Goal: Information Seeking & Learning: Compare options

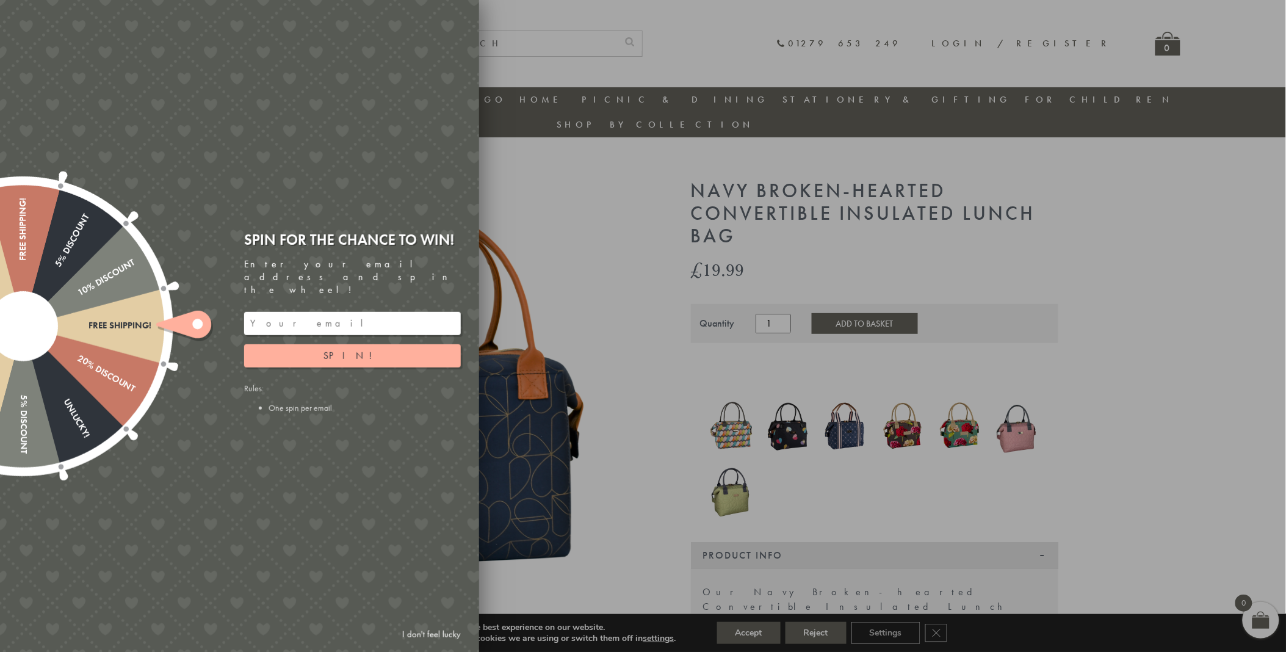
click at [1221, 270] on div at bounding box center [643, 326] width 1286 height 652
click at [414, 628] on link "I don't feel lucky" at bounding box center [431, 634] width 71 height 23
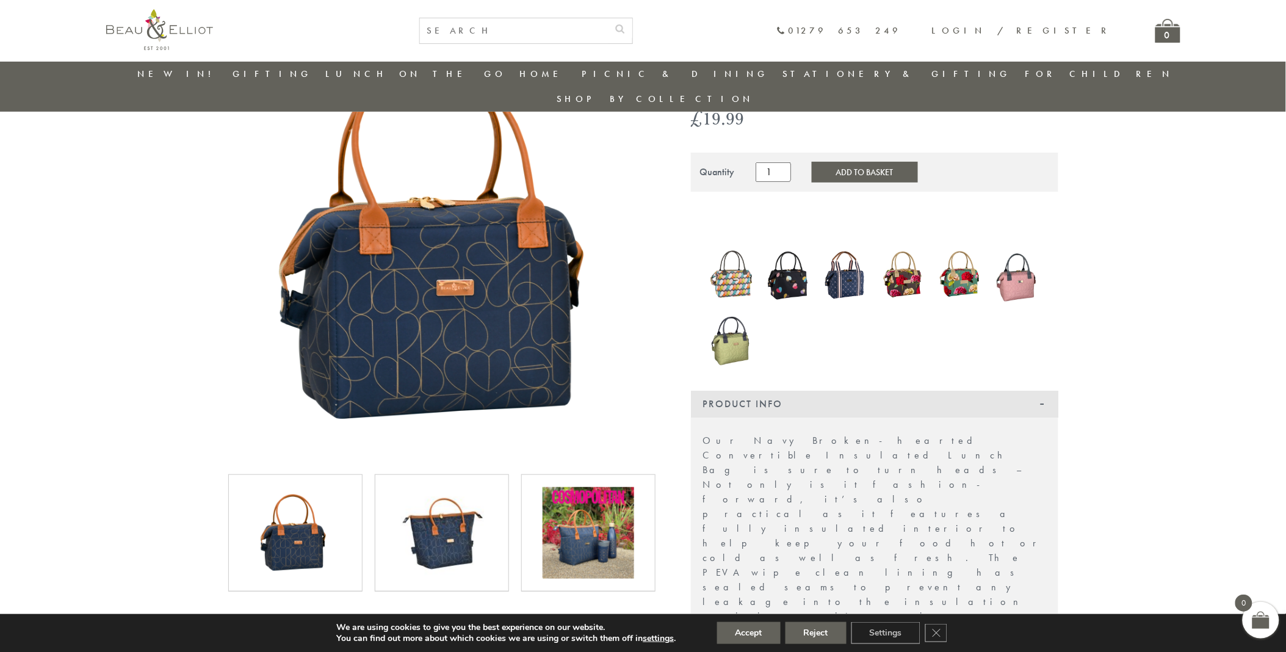
scroll to position [113, 0]
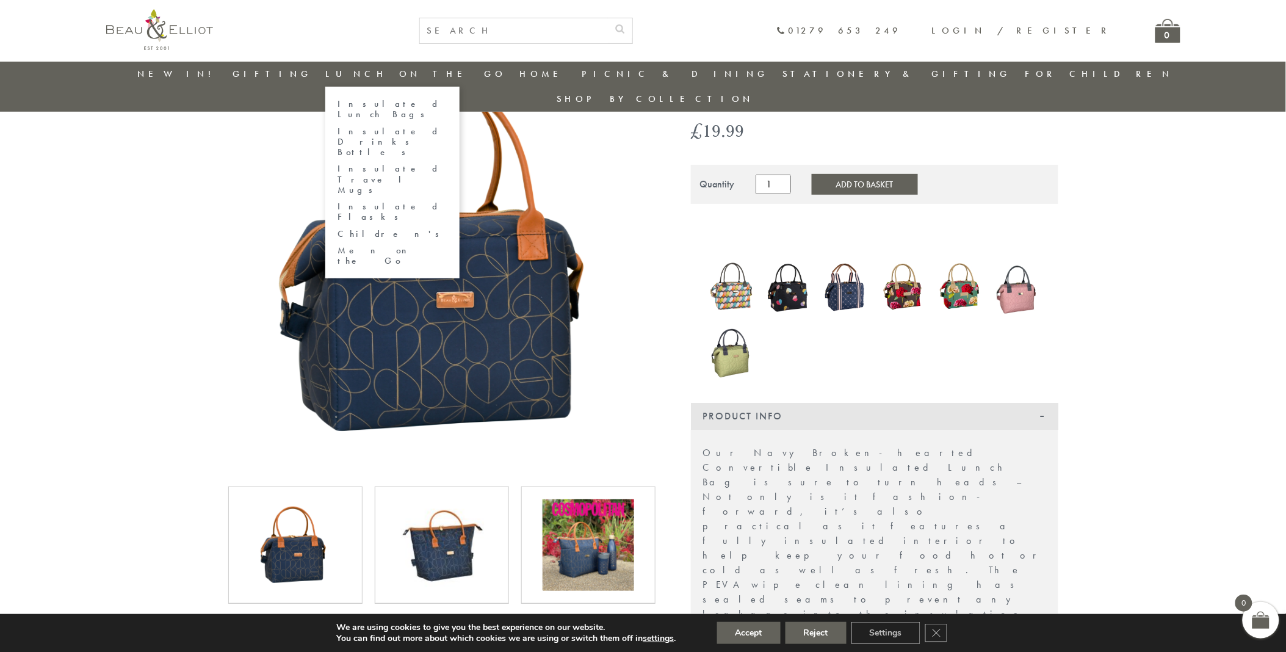
click at [423, 99] on link "Insulated Lunch Bags" at bounding box center [392, 109] width 110 height 21
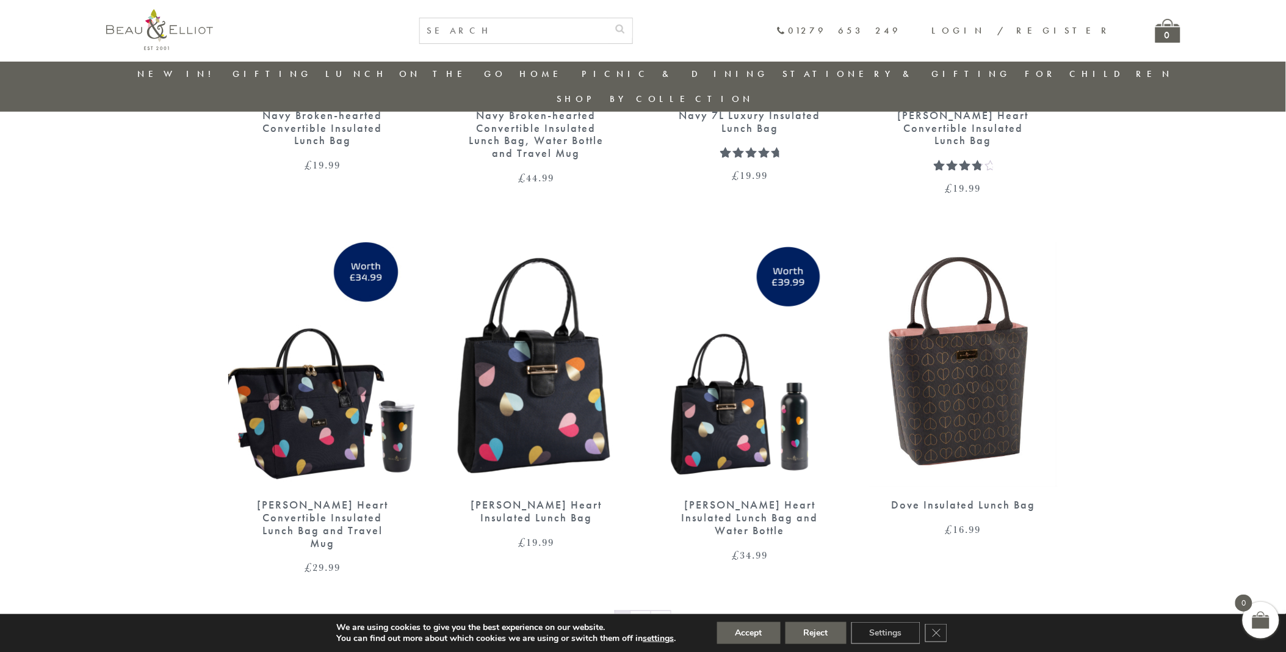
scroll to position [1832, 0]
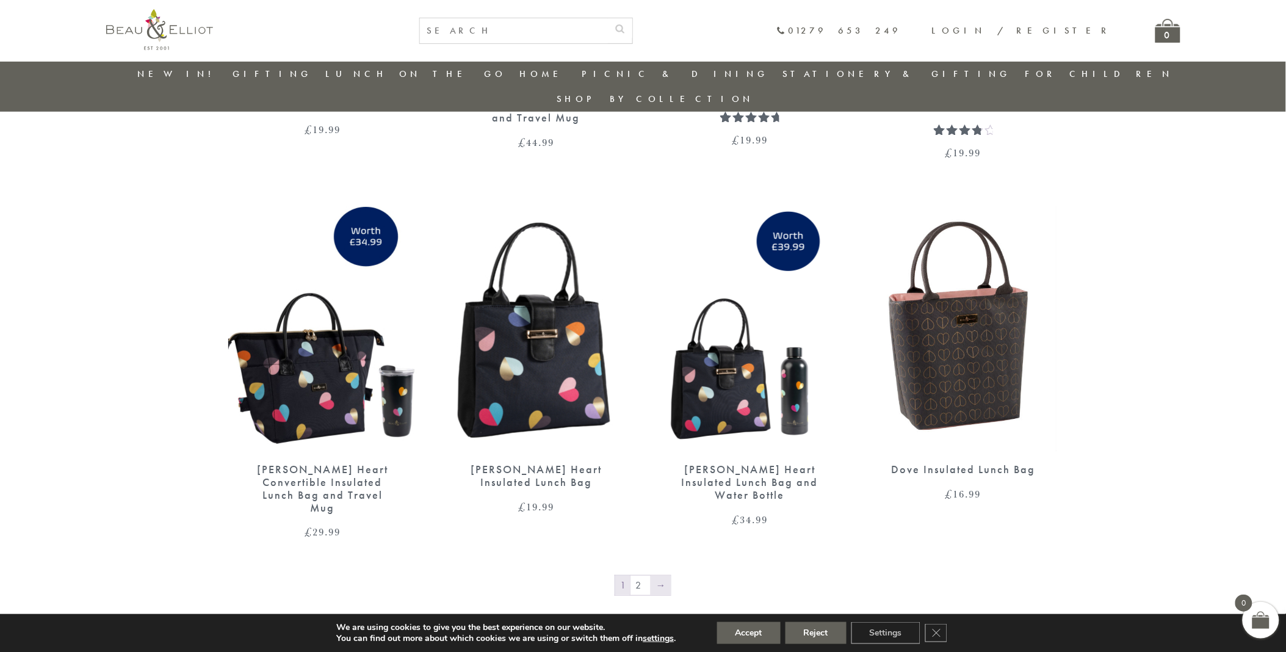
click at [656, 575] on link "→" at bounding box center [661, 585] width 20 height 20
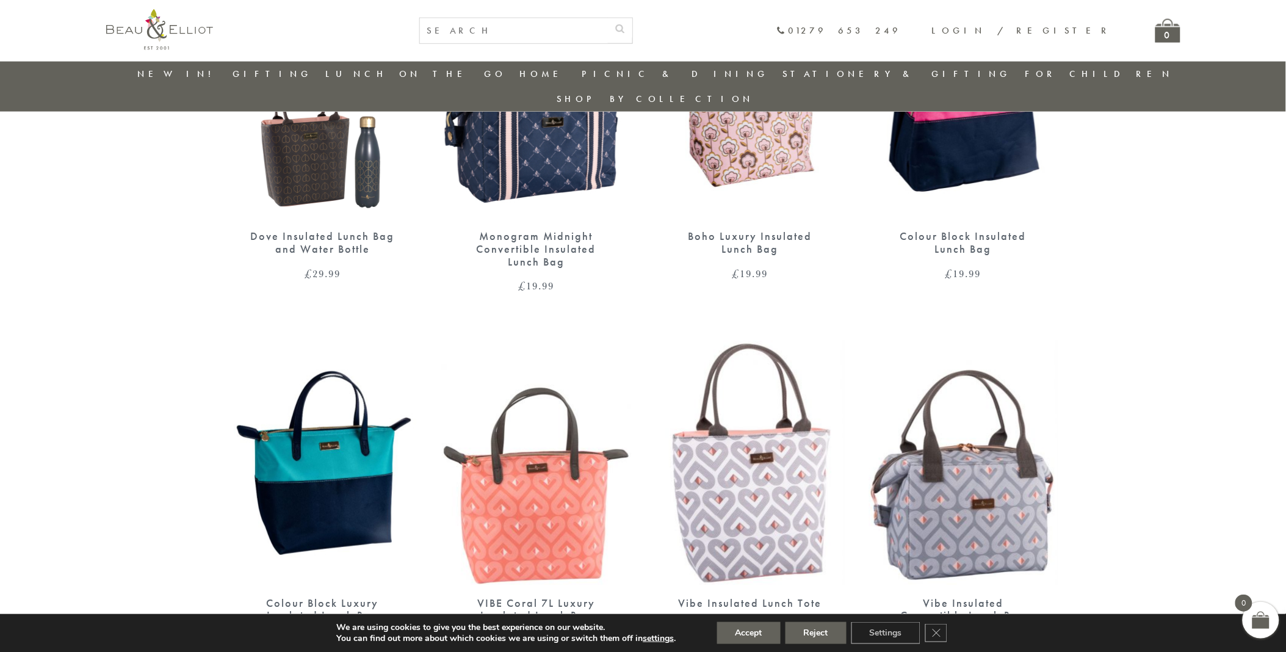
scroll to position [580, 0]
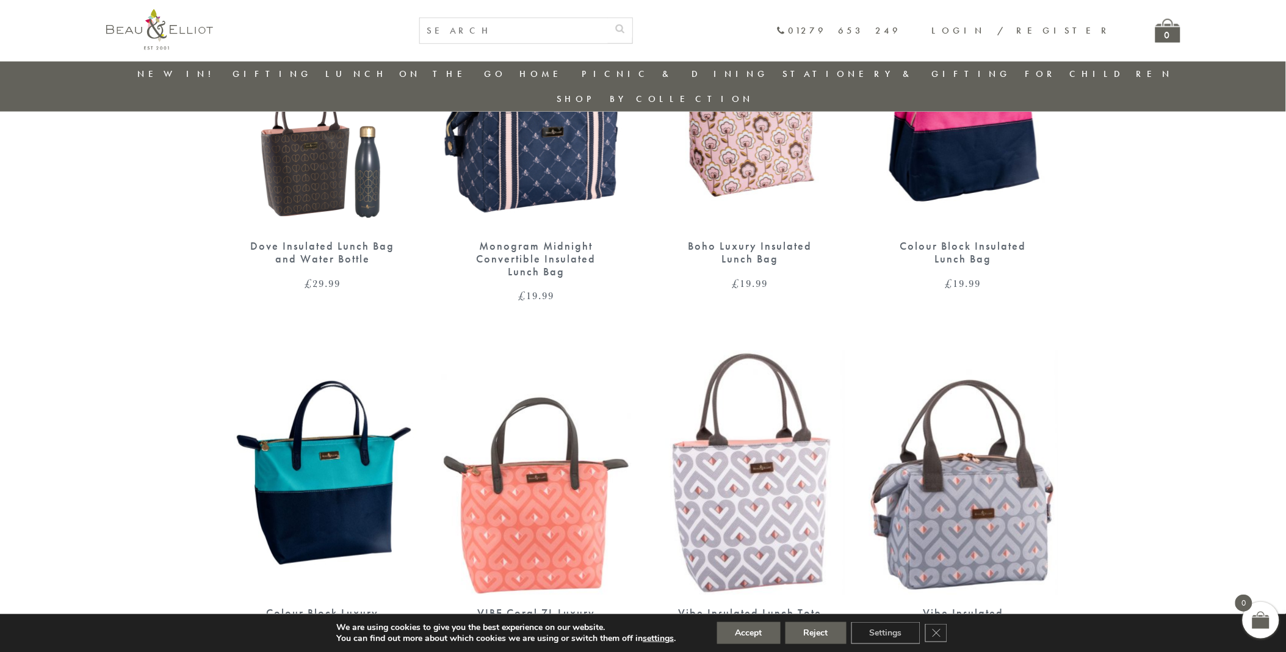
click at [345, 450] on img at bounding box center [322, 472] width 189 height 244
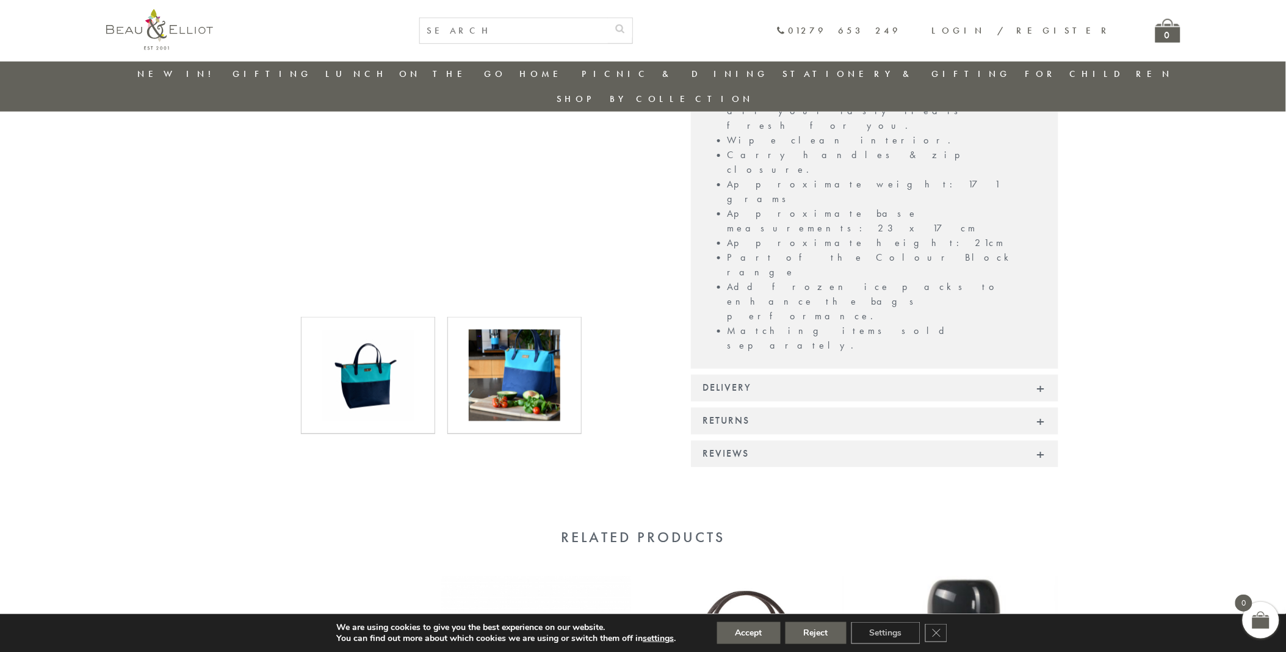
scroll to position [497, 0]
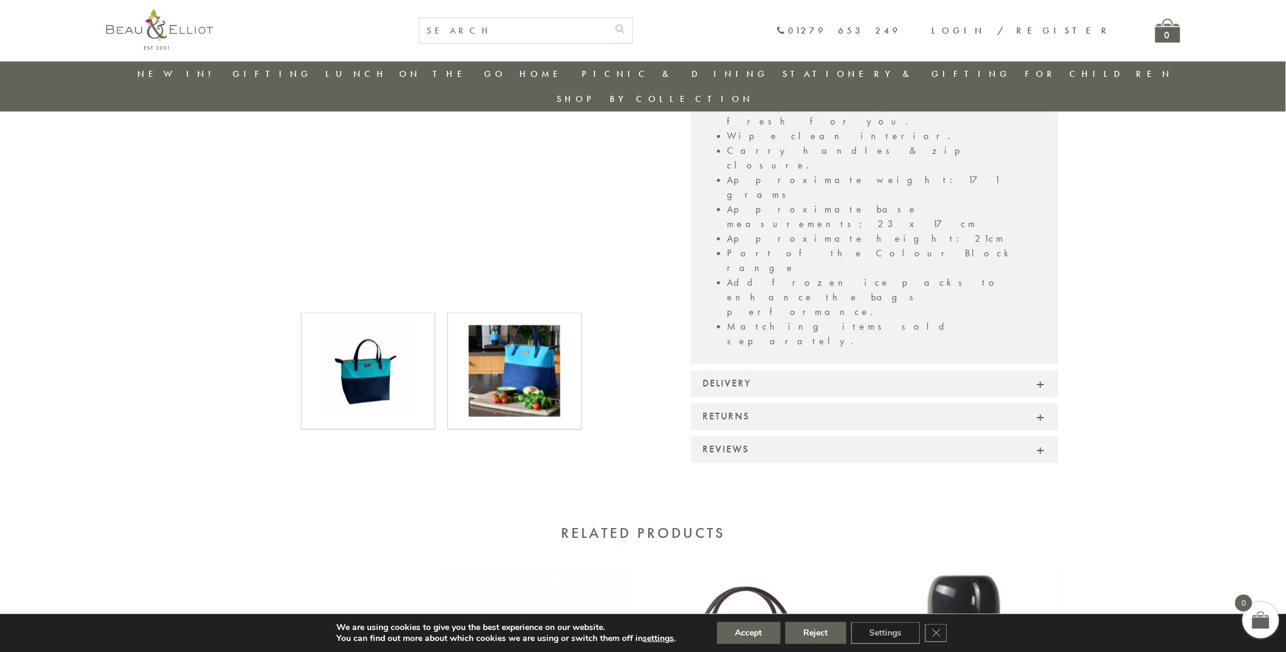
click at [513, 331] on img at bounding box center [515, 371] width 92 height 92
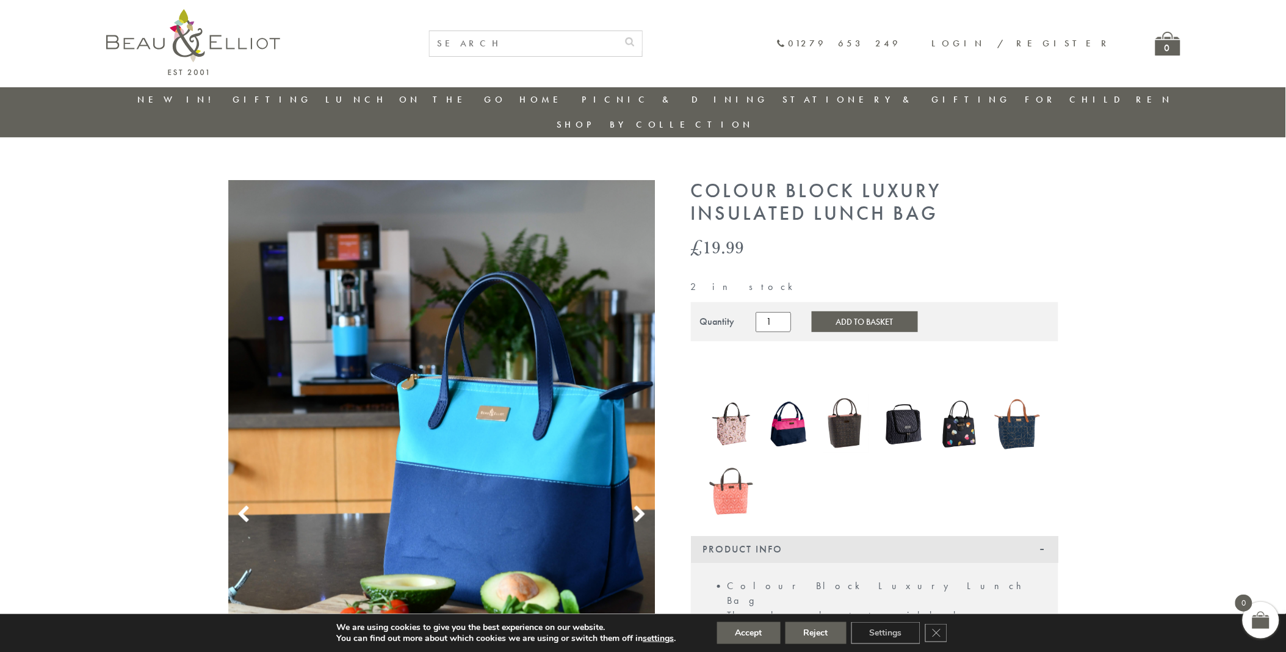
click at [638, 505] on use at bounding box center [639, 513] width 10 height 16
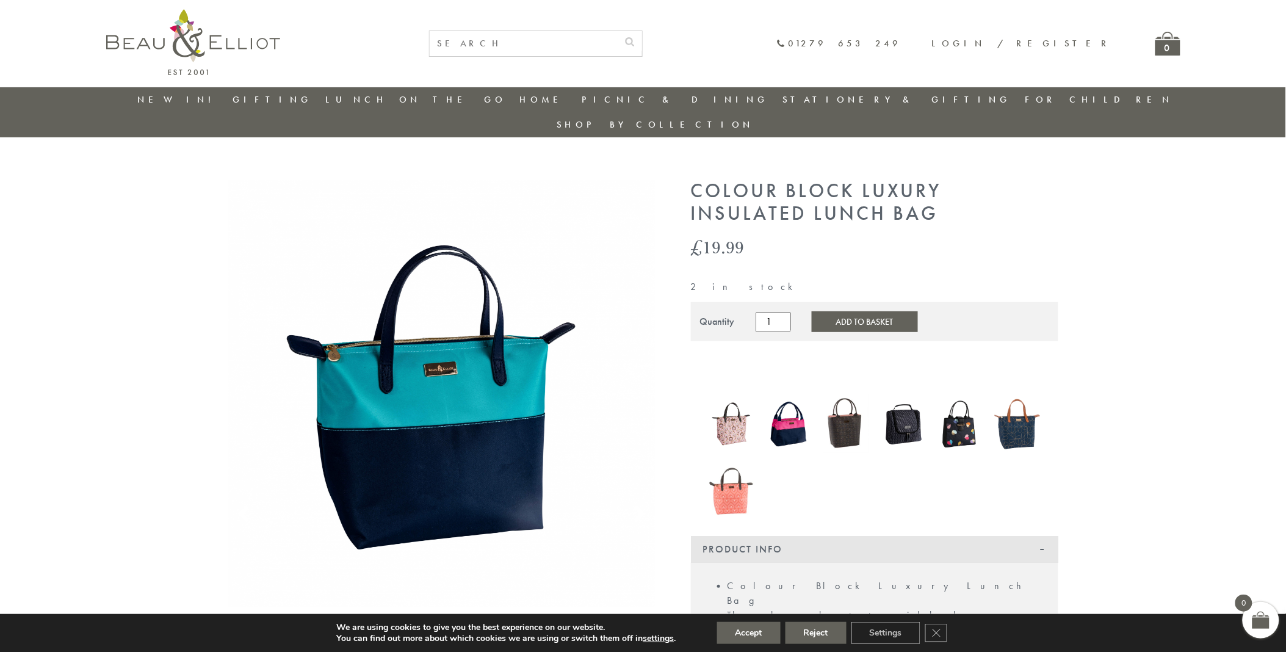
click at [638, 505] on use at bounding box center [639, 513] width 10 height 16
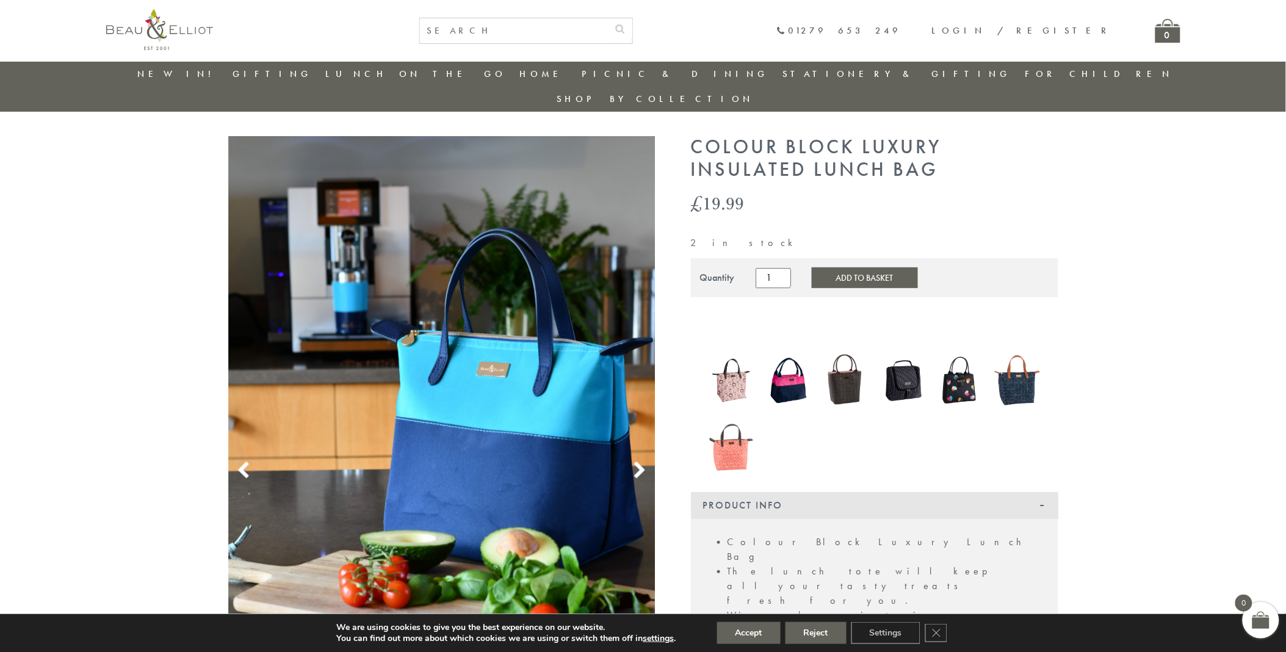
scroll to position [13, 0]
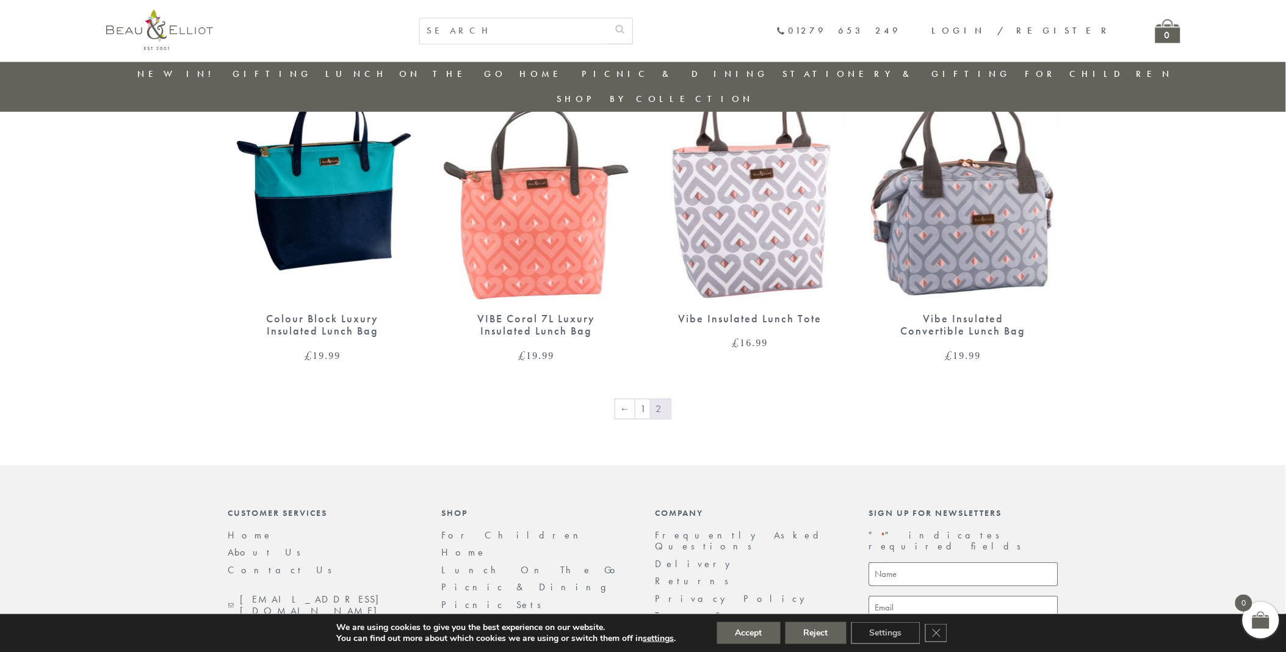
scroll to position [960, 0]
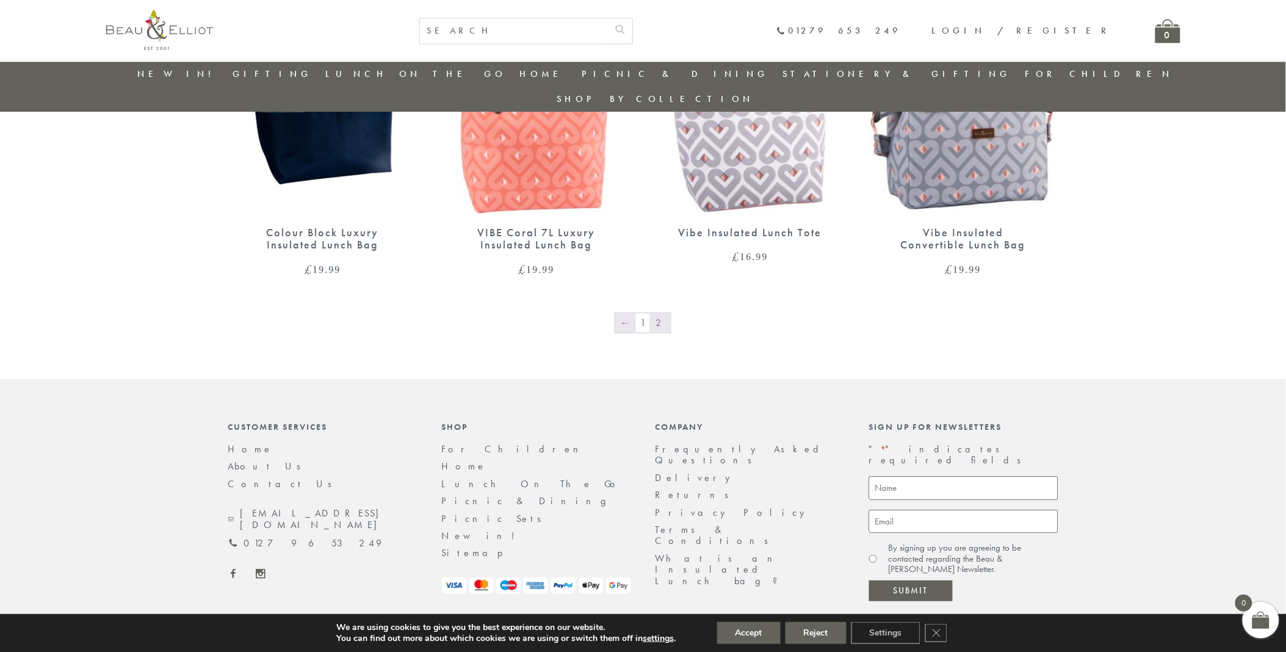
click at [621, 313] on link "←" at bounding box center [625, 323] width 20 height 20
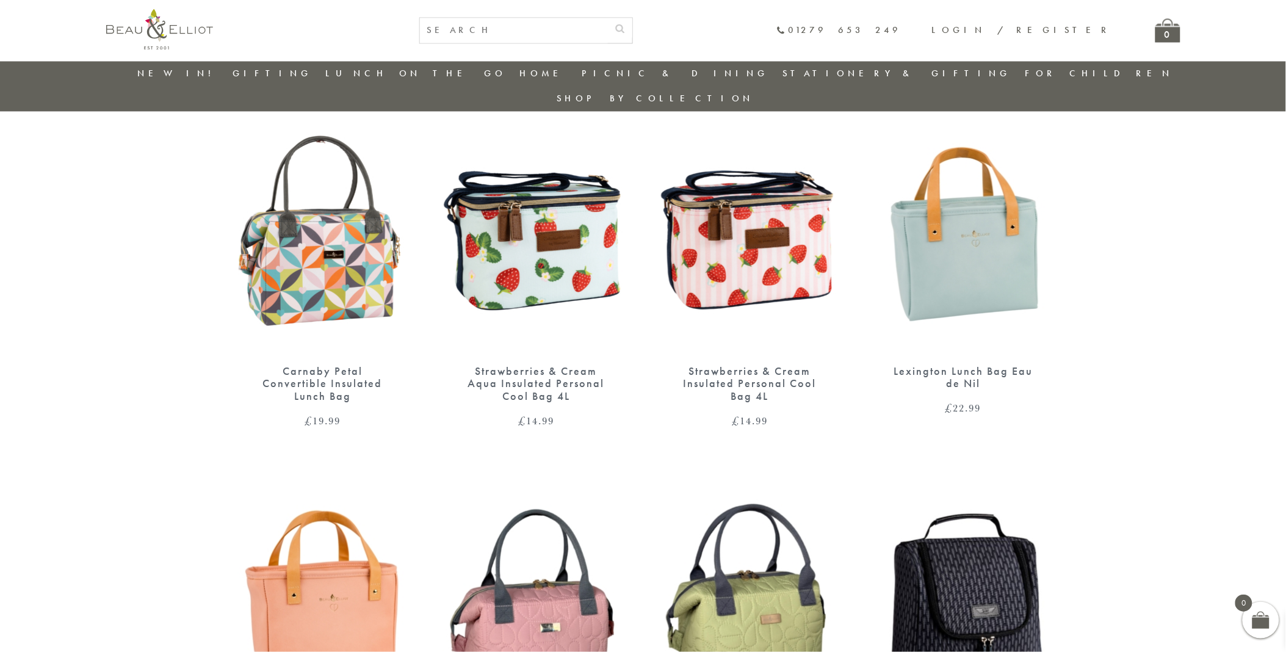
scroll to position [857, 0]
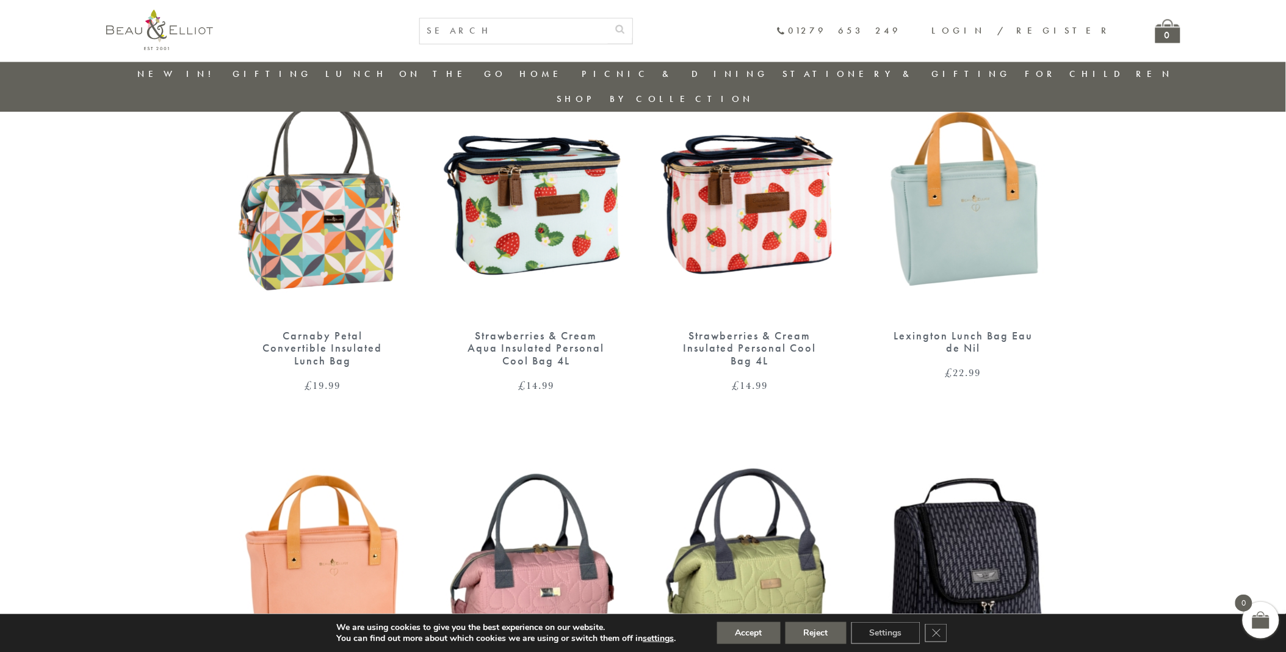
click at [947, 206] on img at bounding box center [963, 195] width 189 height 244
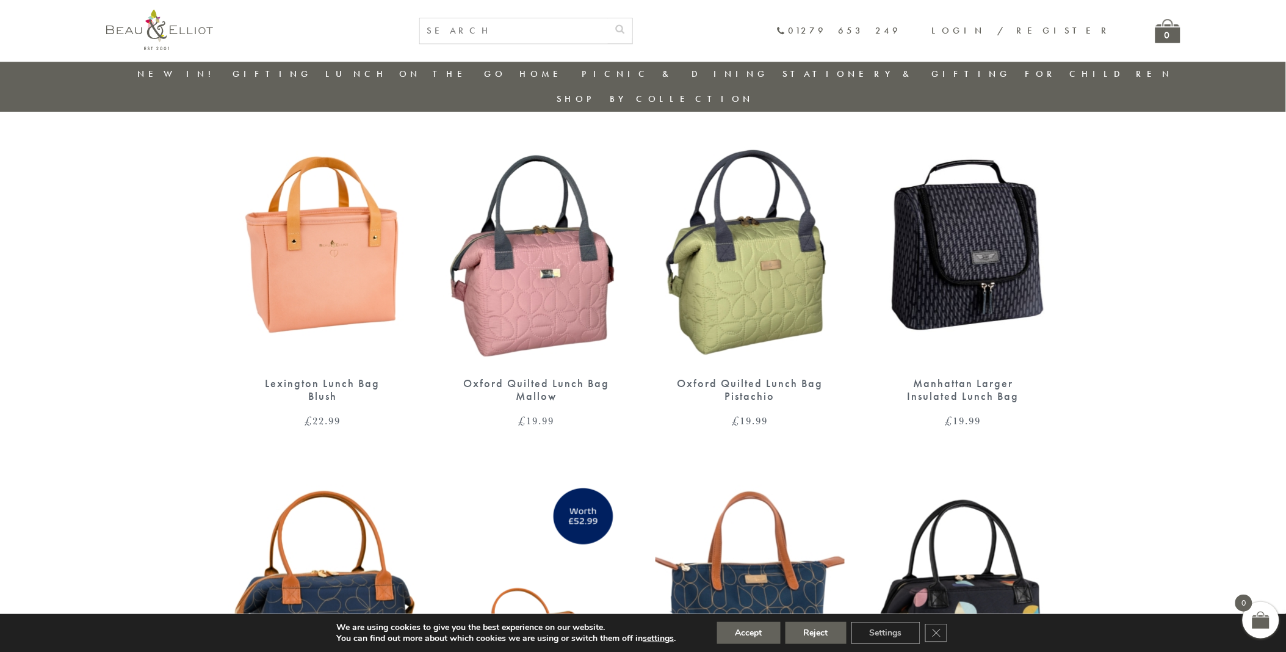
scroll to position [1166, 0]
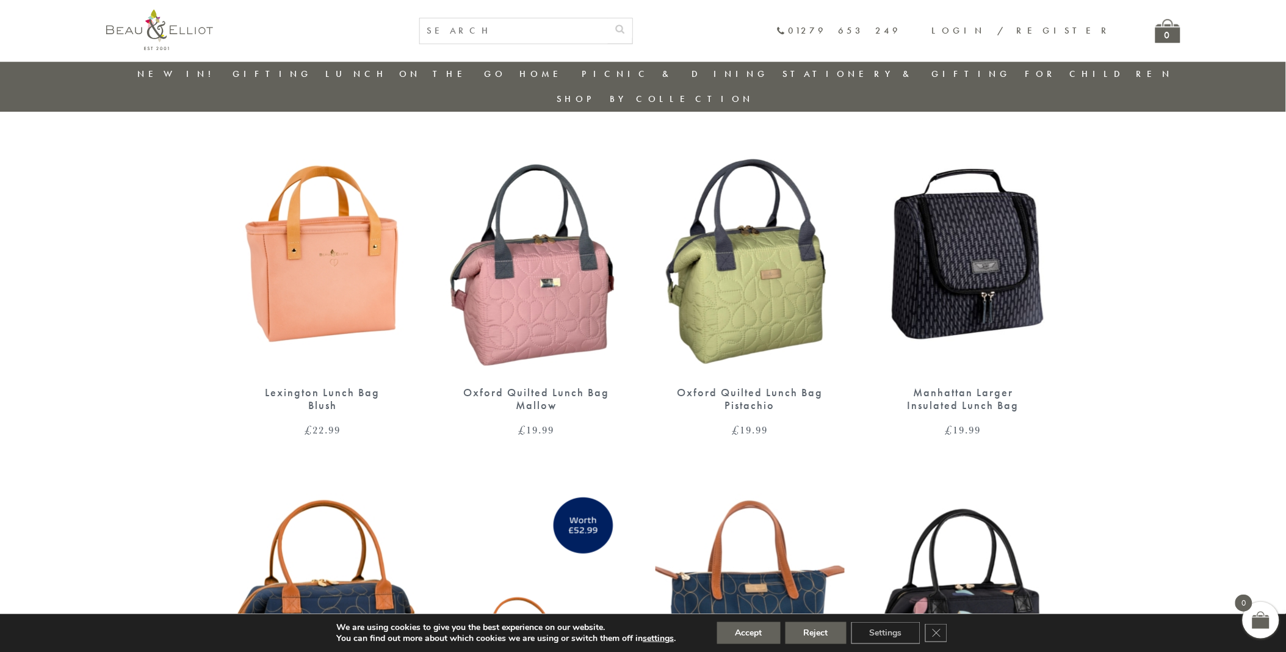
click at [984, 238] on img at bounding box center [963, 252] width 189 height 244
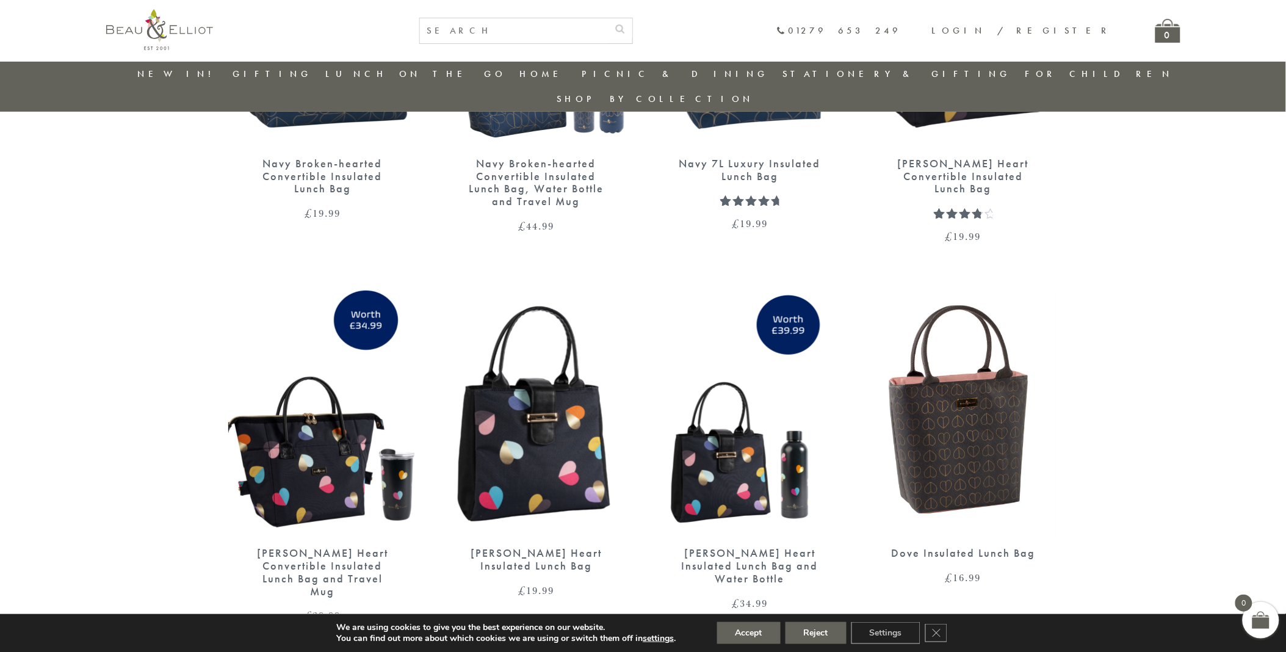
scroll to position [1178, 0]
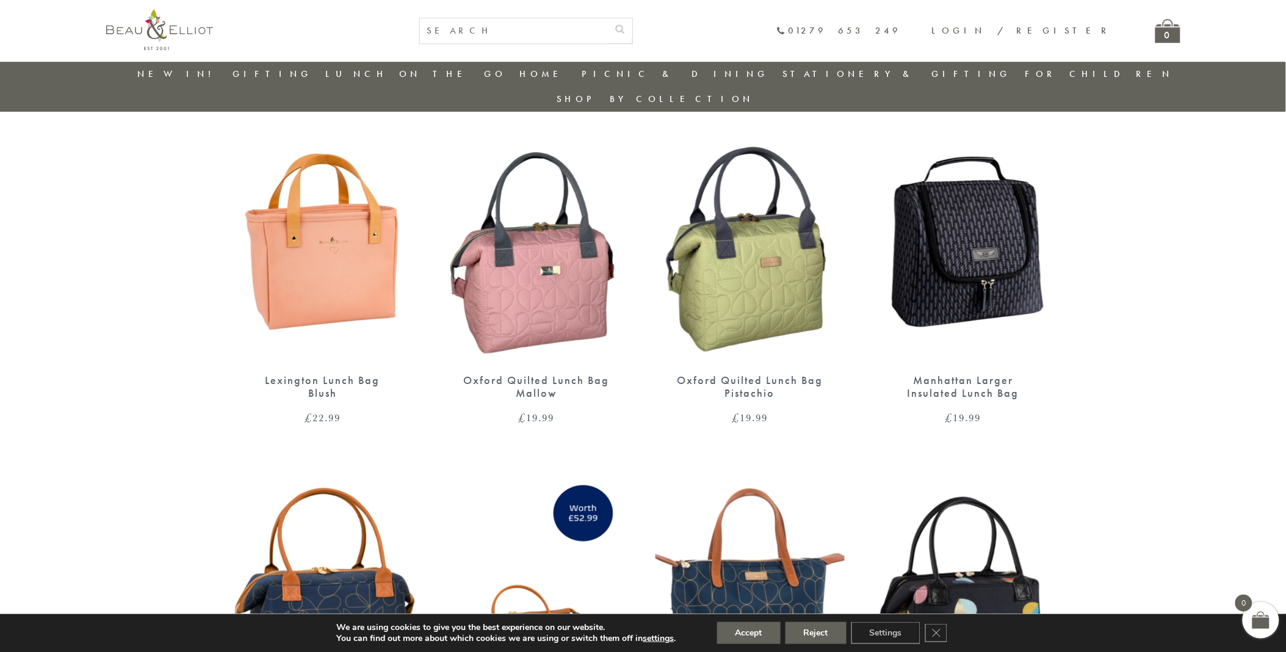
click at [344, 563] on img at bounding box center [322, 594] width 189 height 244
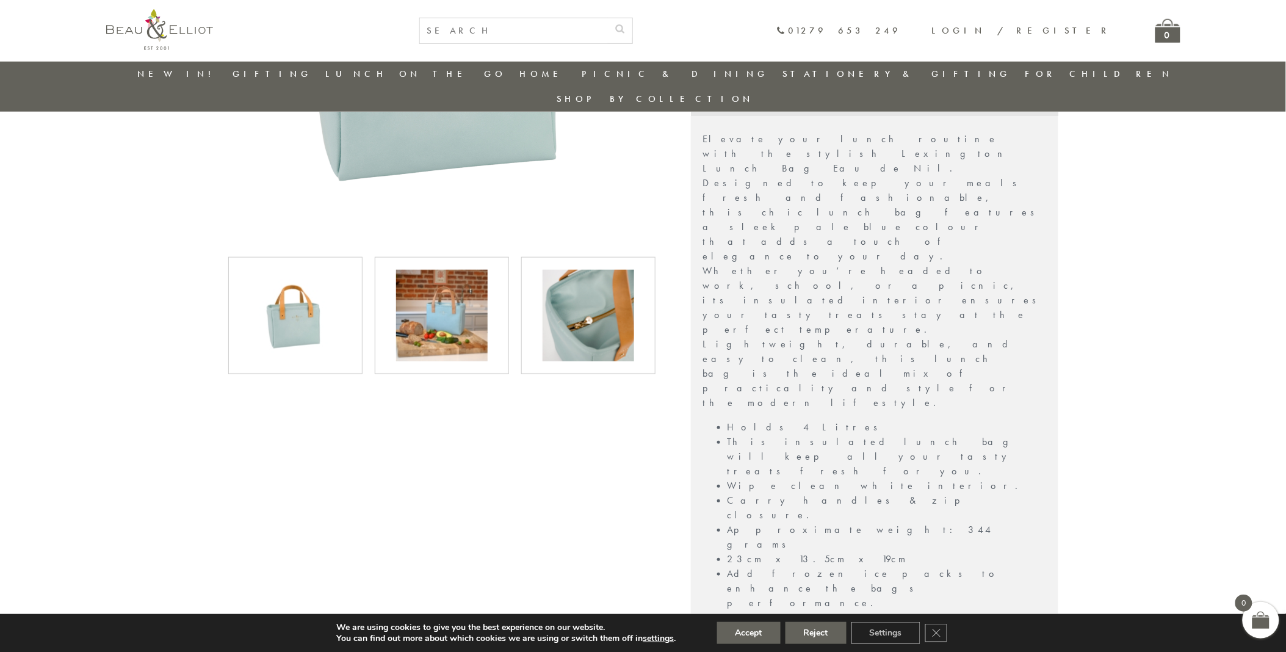
scroll to position [395, 0]
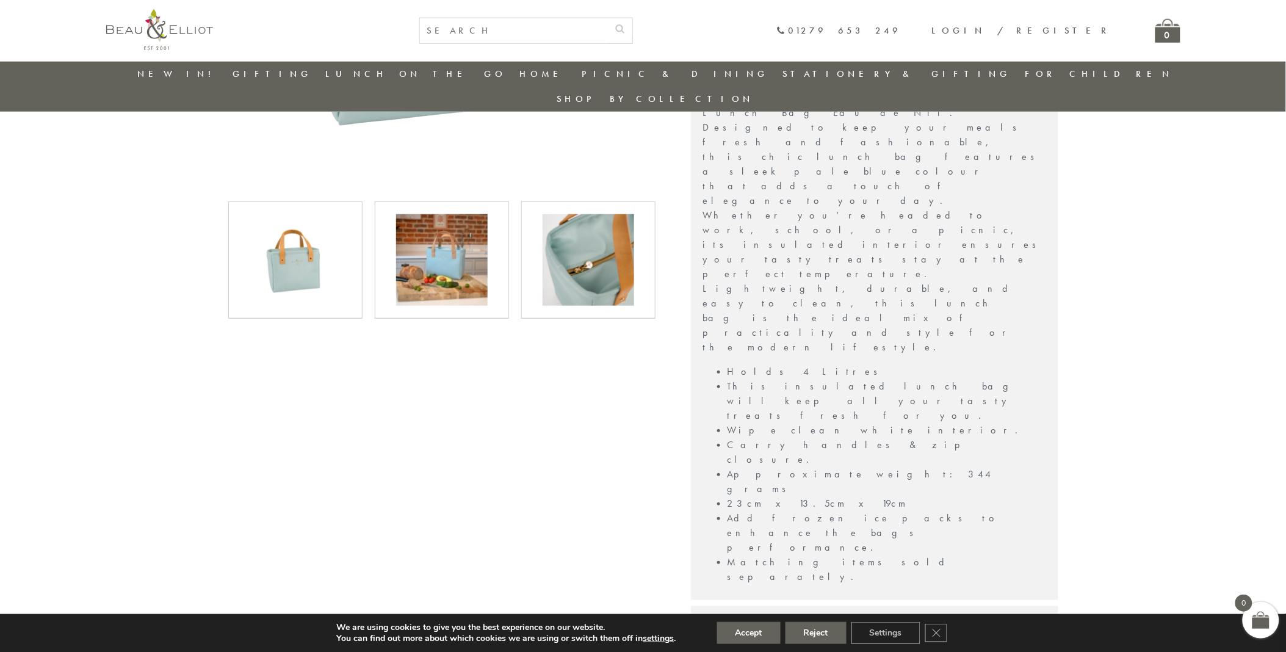
click at [600, 228] on img at bounding box center [588, 260] width 92 height 92
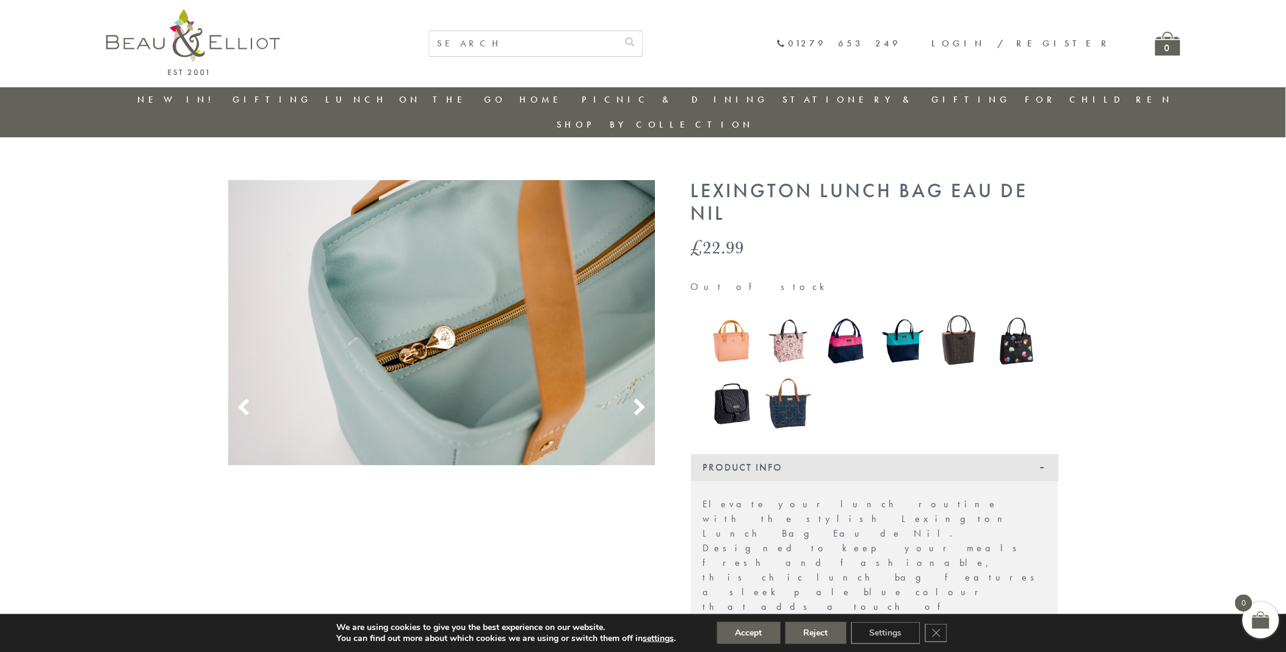
click at [639, 398] on icon at bounding box center [639, 407] width 18 height 18
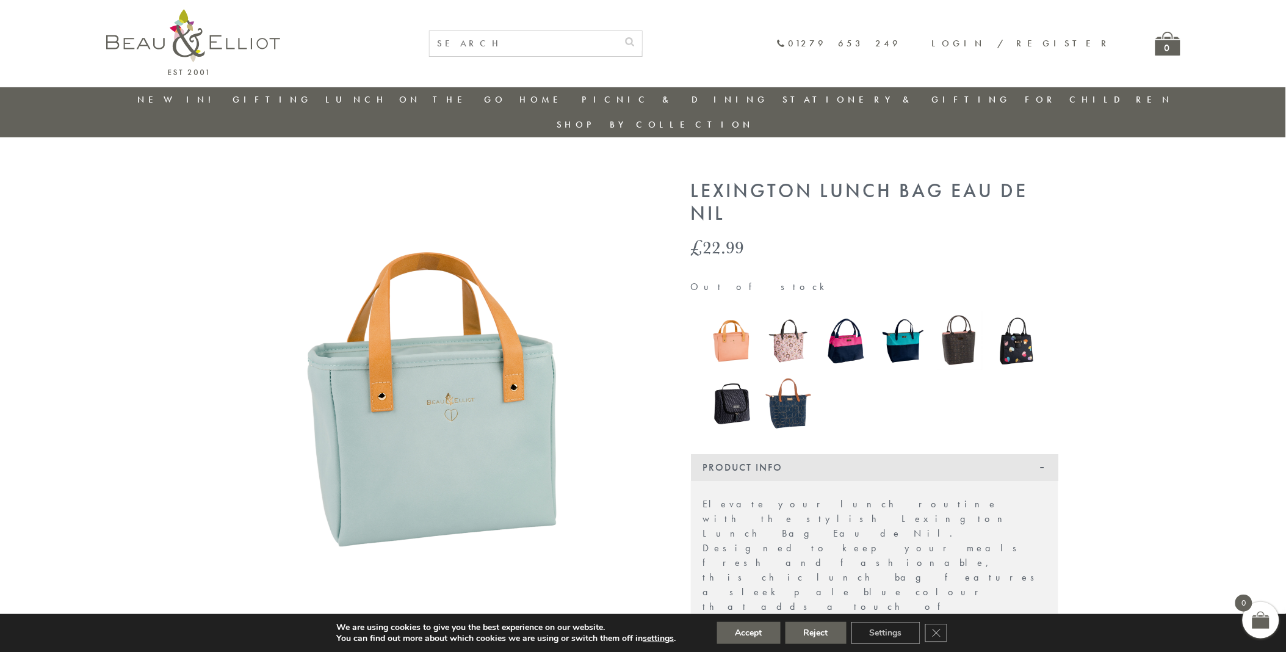
click at [639, 398] on icon at bounding box center [639, 407] width 18 height 18
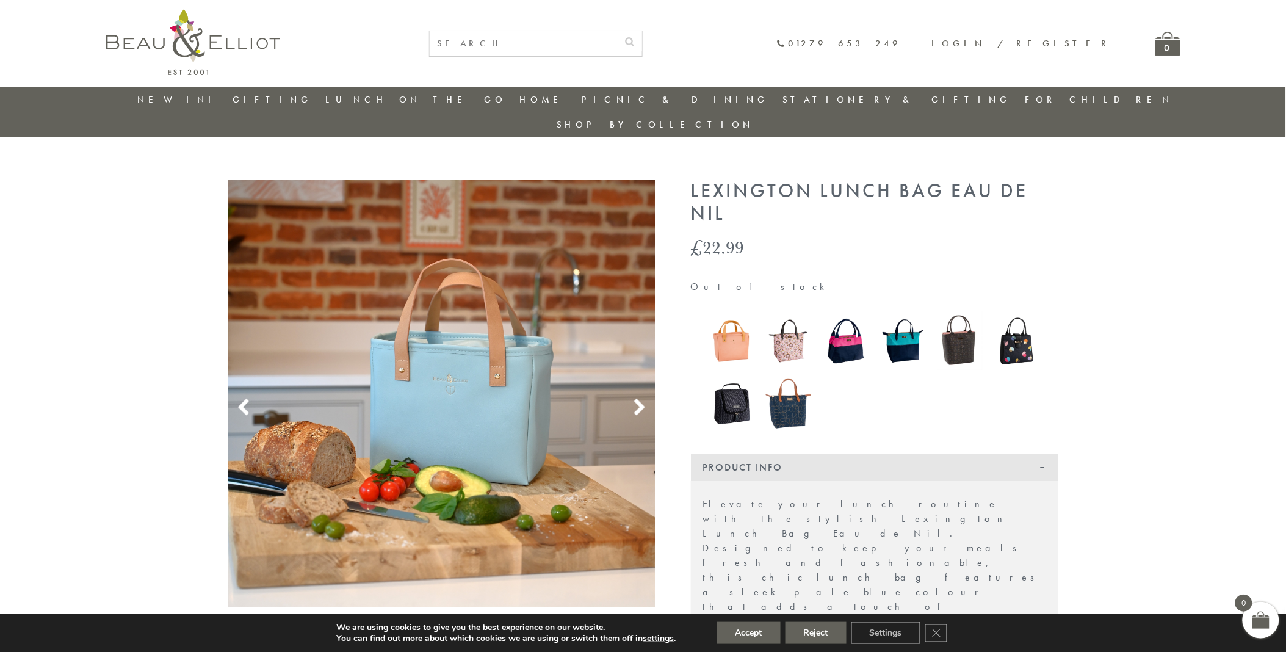
click at [639, 398] on icon at bounding box center [639, 407] width 18 height 18
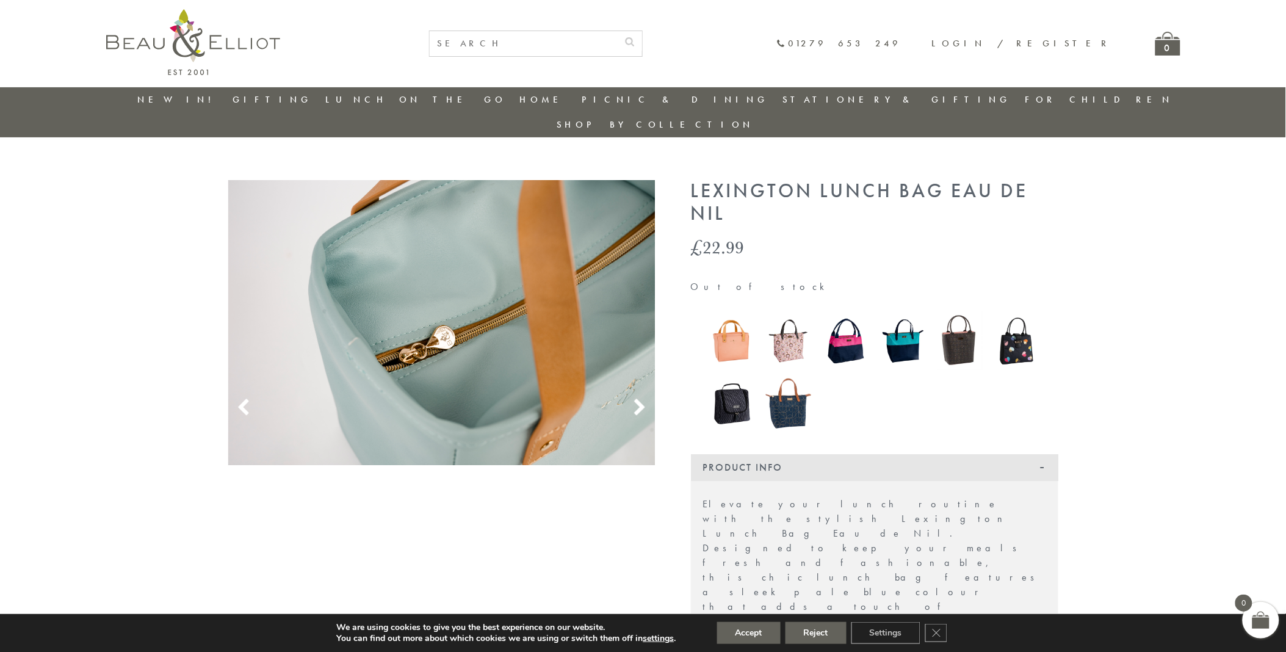
click at [639, 398] on icon at bounding box center [639, 407] width 18 height 18
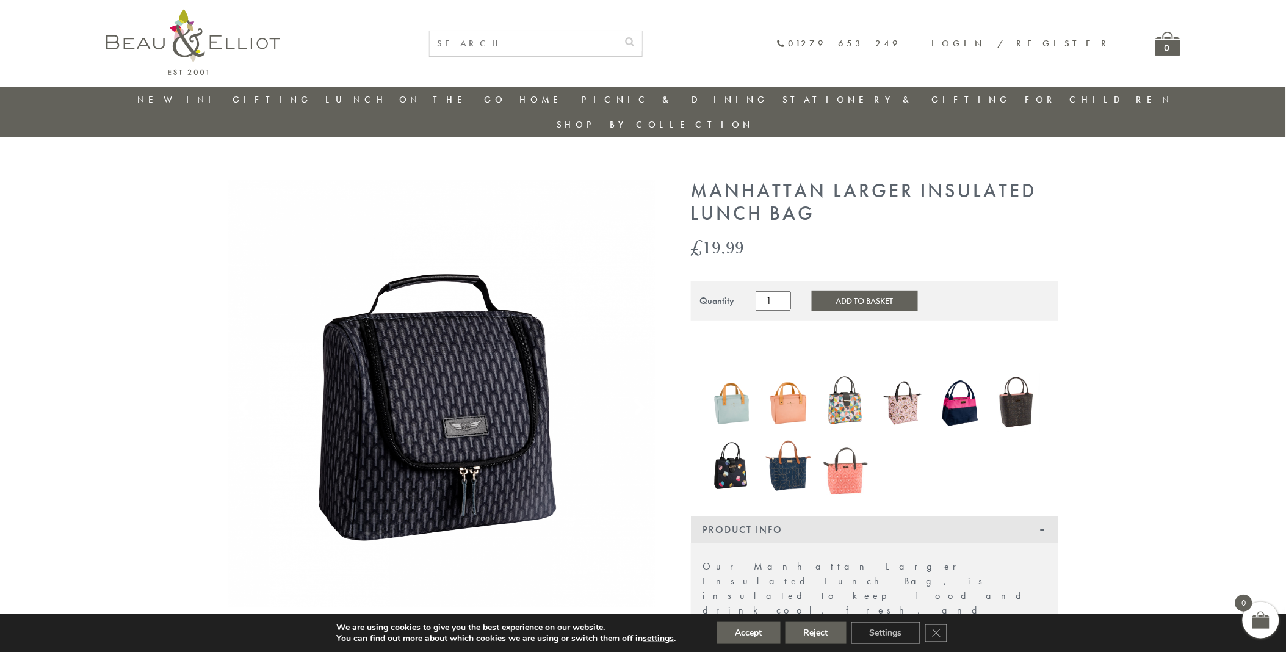
click at [614, 389] on img at bounding box center [441, 393] width 427 height 427
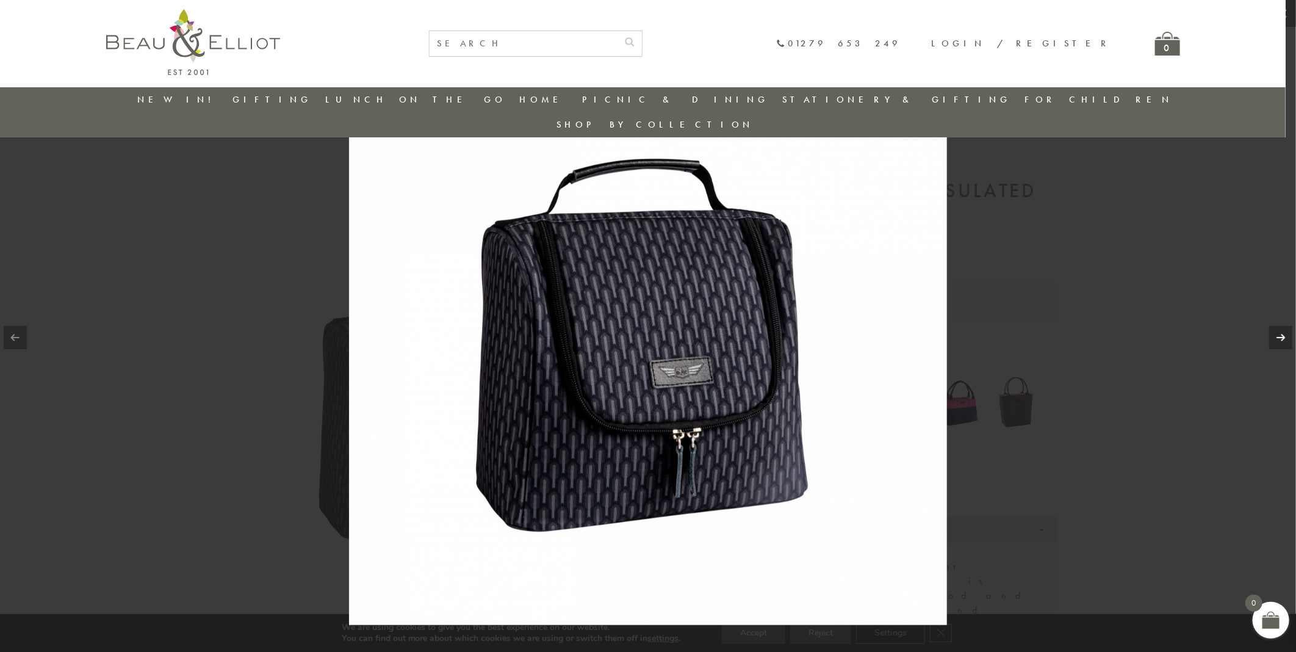
click at [1277, 331] on link at bounding box center [1280, 337] width 23 height 23
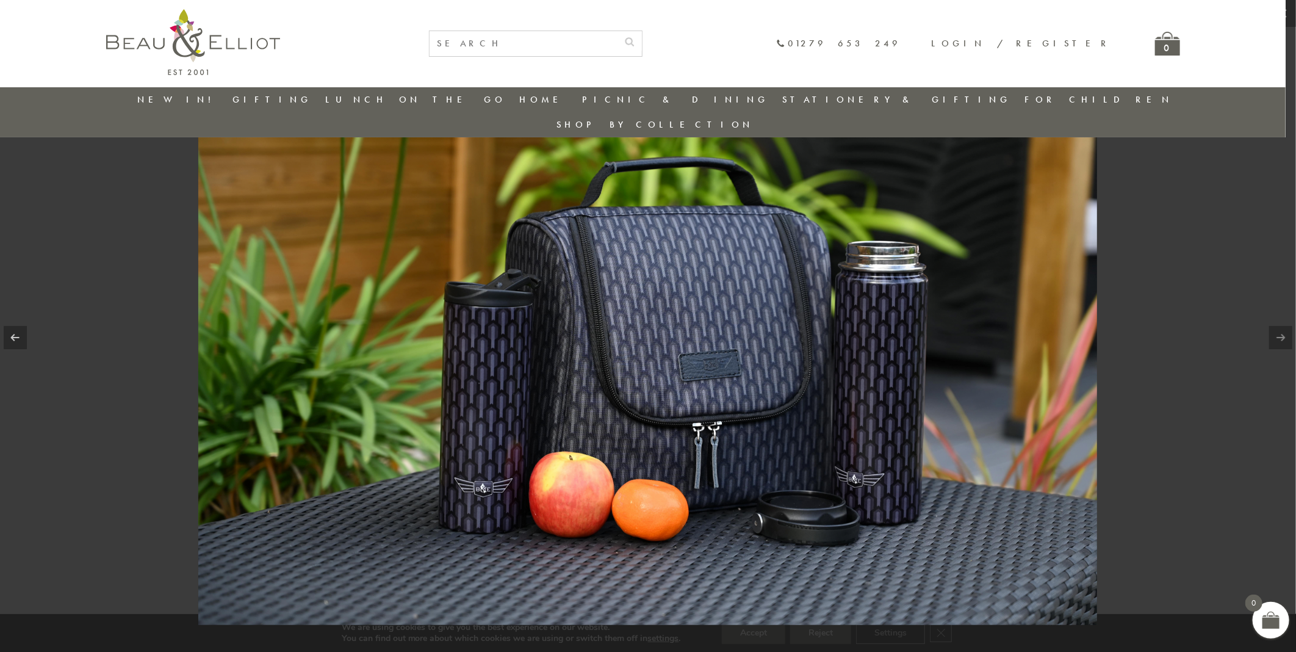
click at [1277, 331] on link at bounding box center [1280, 337] width 23 height 23
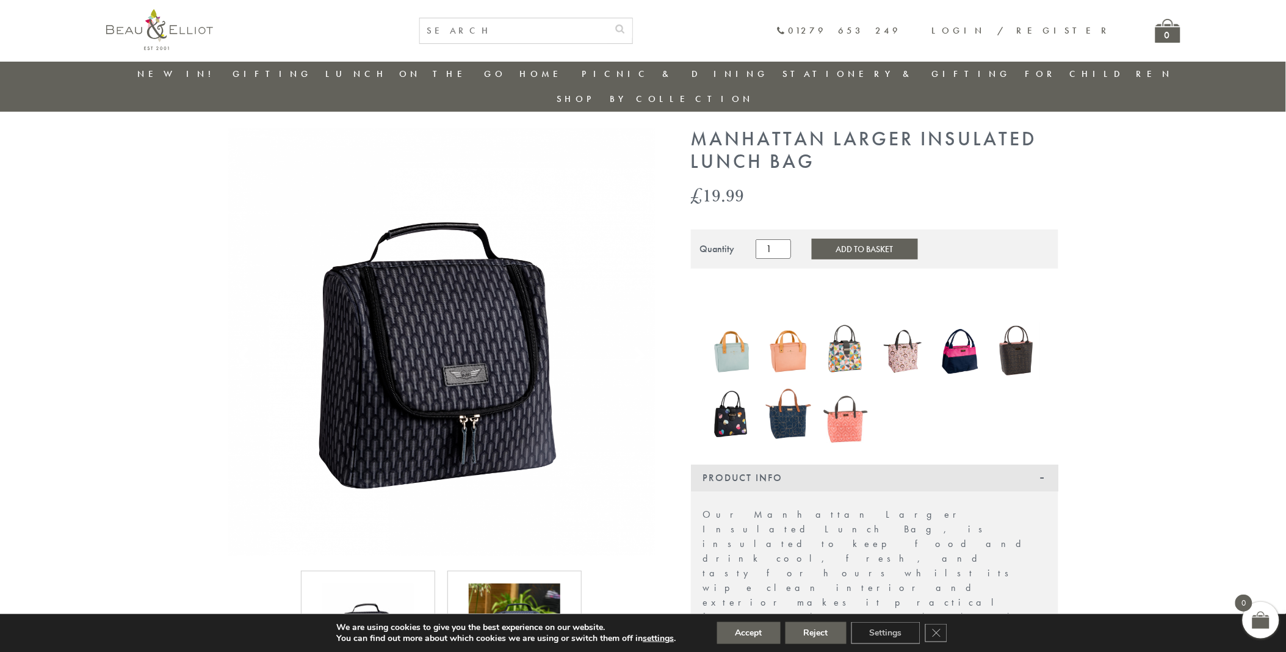
scroll to position [22, 0]
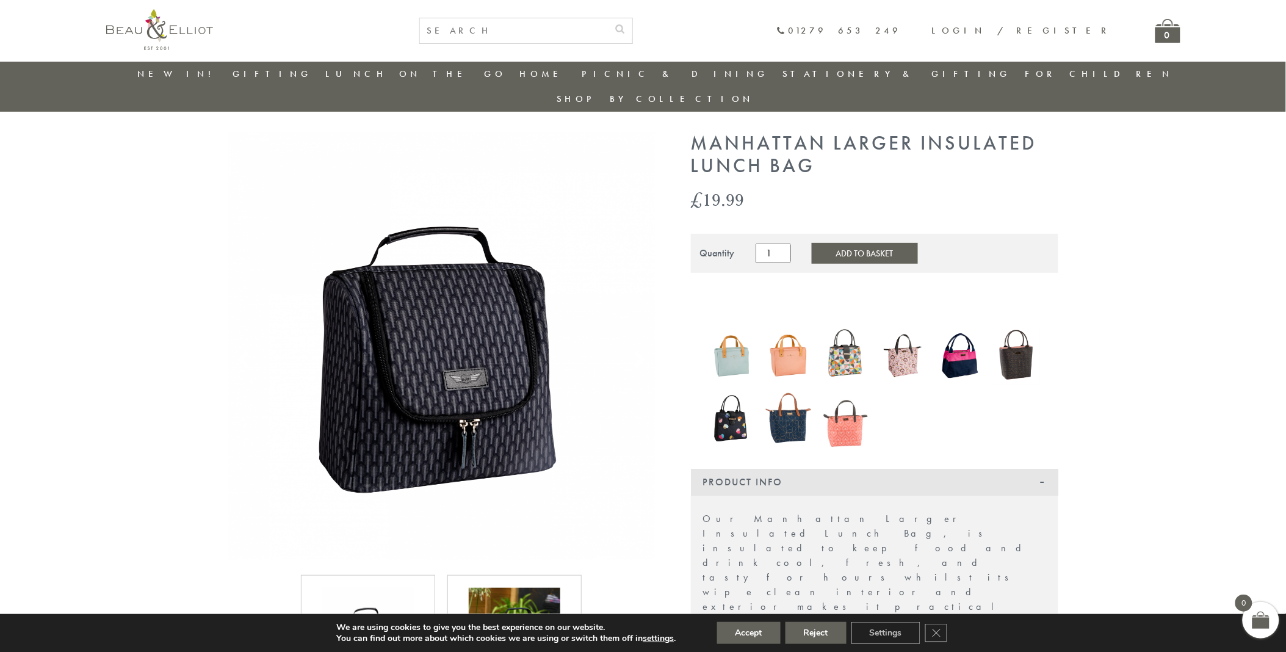
click at [533, 588] on img at bounding box center [515, 634] width 92 height 92
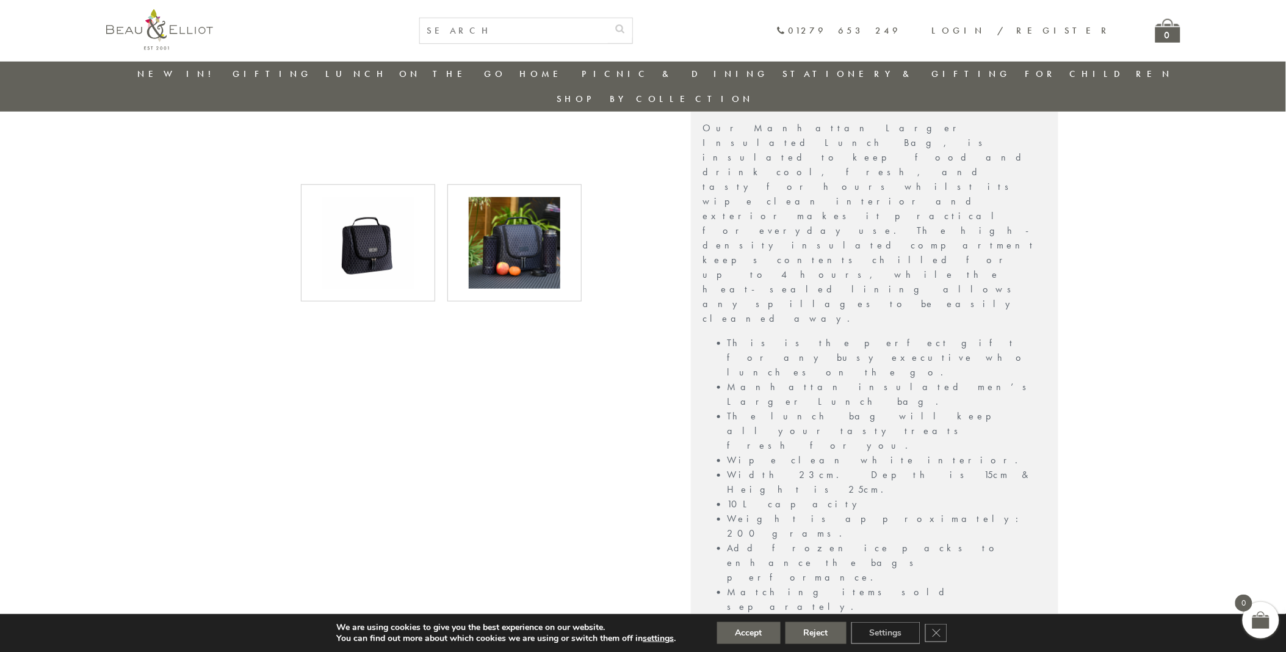
scroll to position [0, 0]
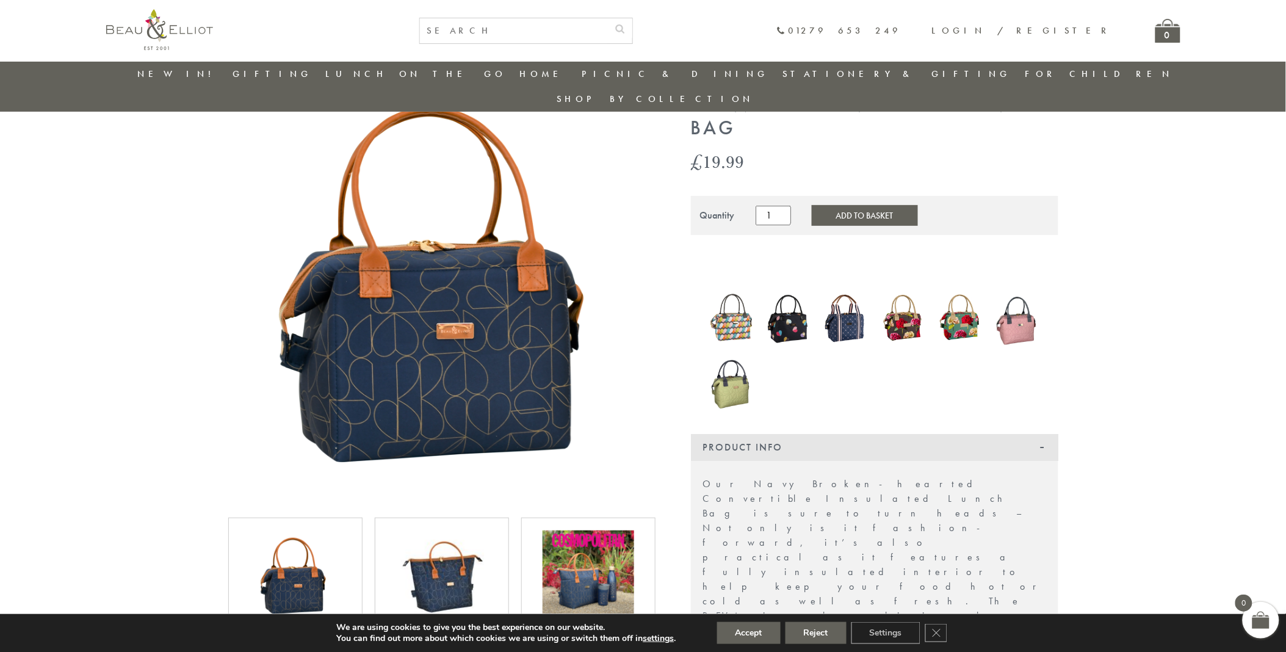
scroll to position [174, 0]
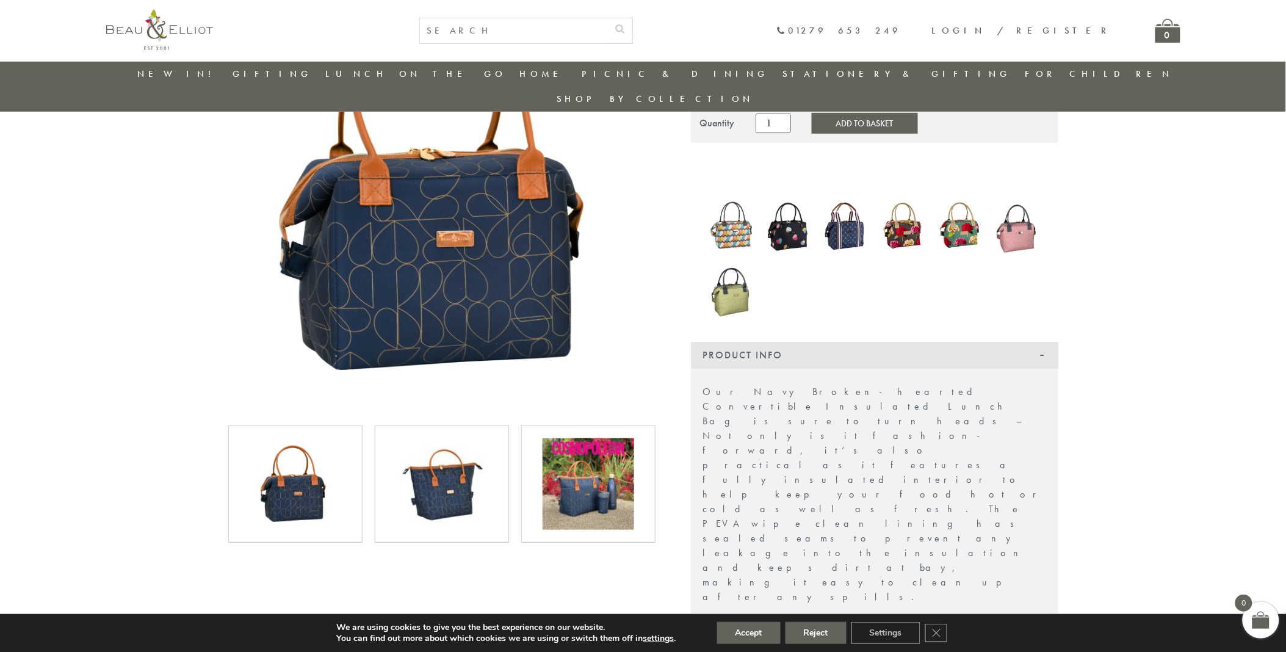
click at [594, 450] on img at bounding box center [588, 484] width 92 height 92
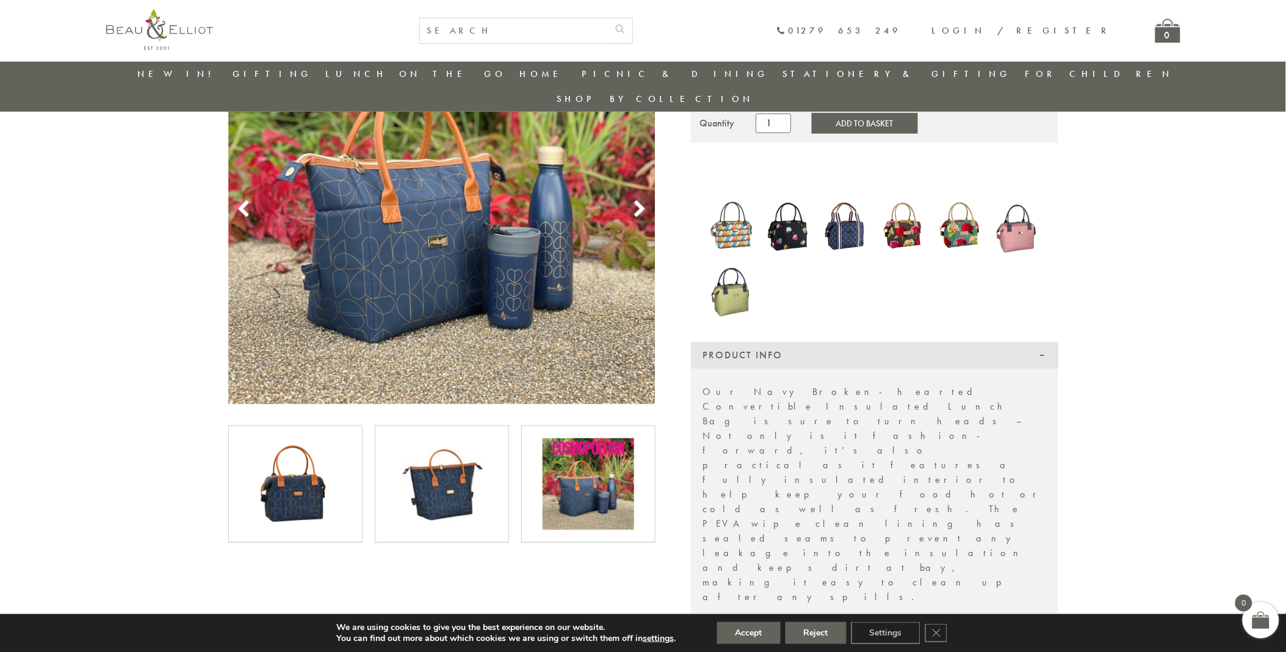
click at [442, 448] on img at bounding box center [442, 484] width 92 height 92
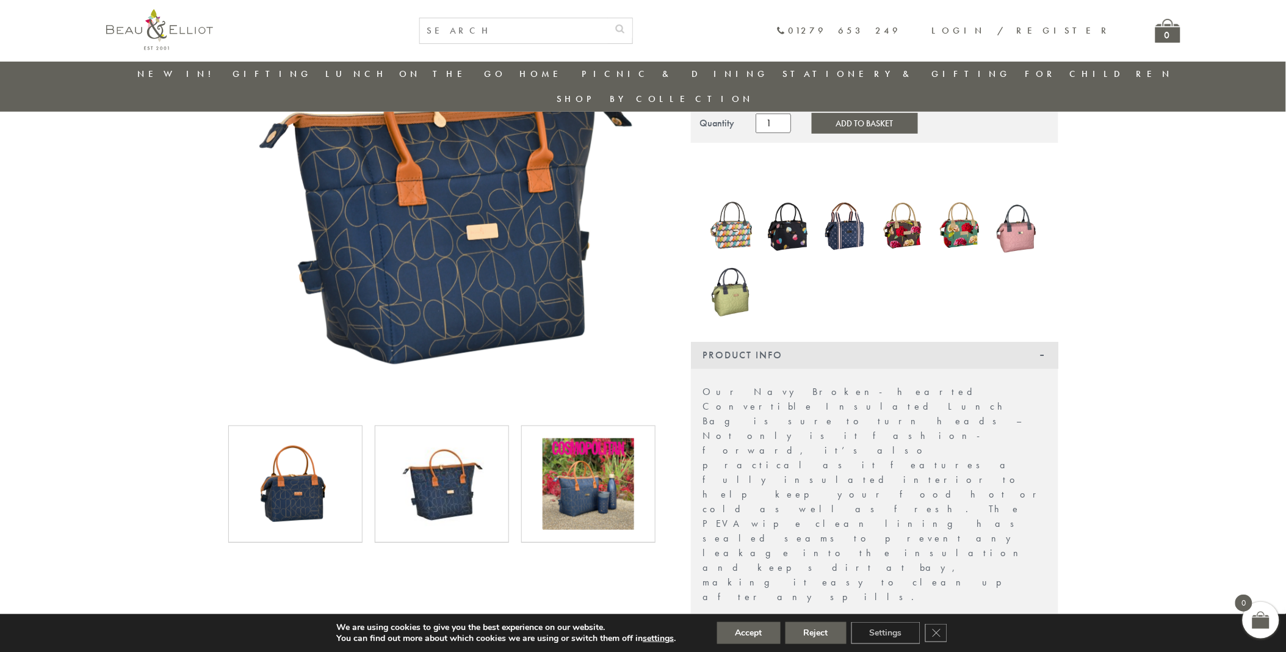
click at [284, 460] on img at bounding box center [296, 484] width 92 height 92
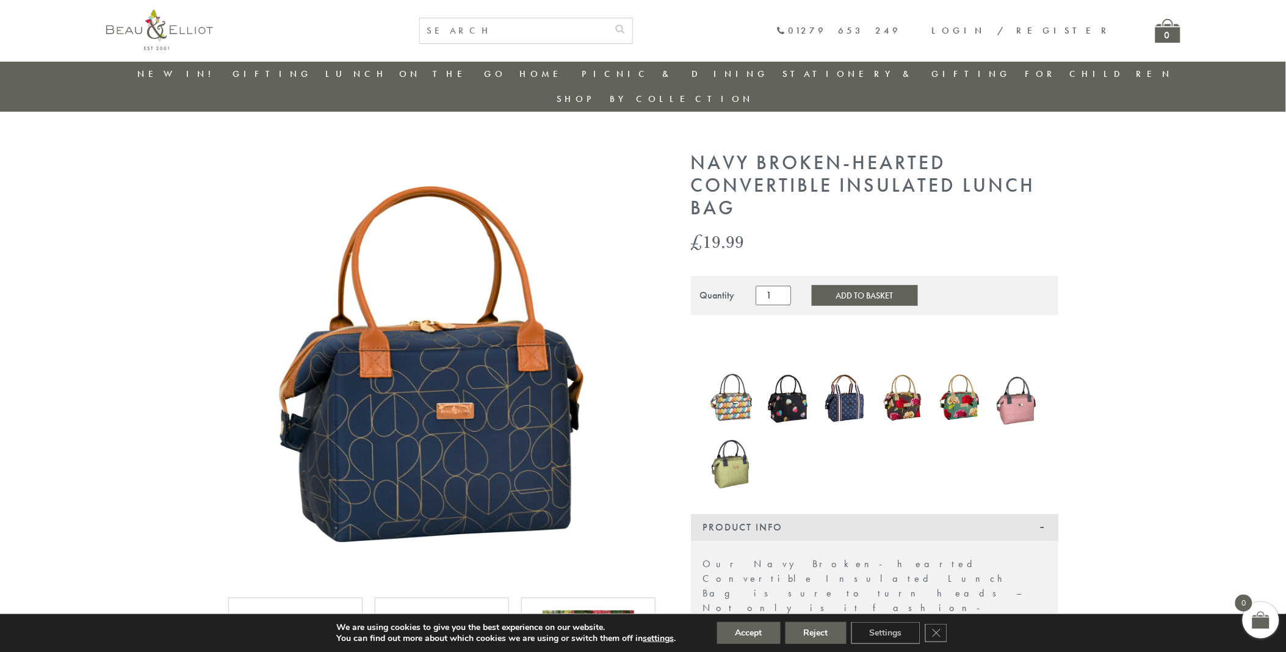
scroll to position [0, 0]
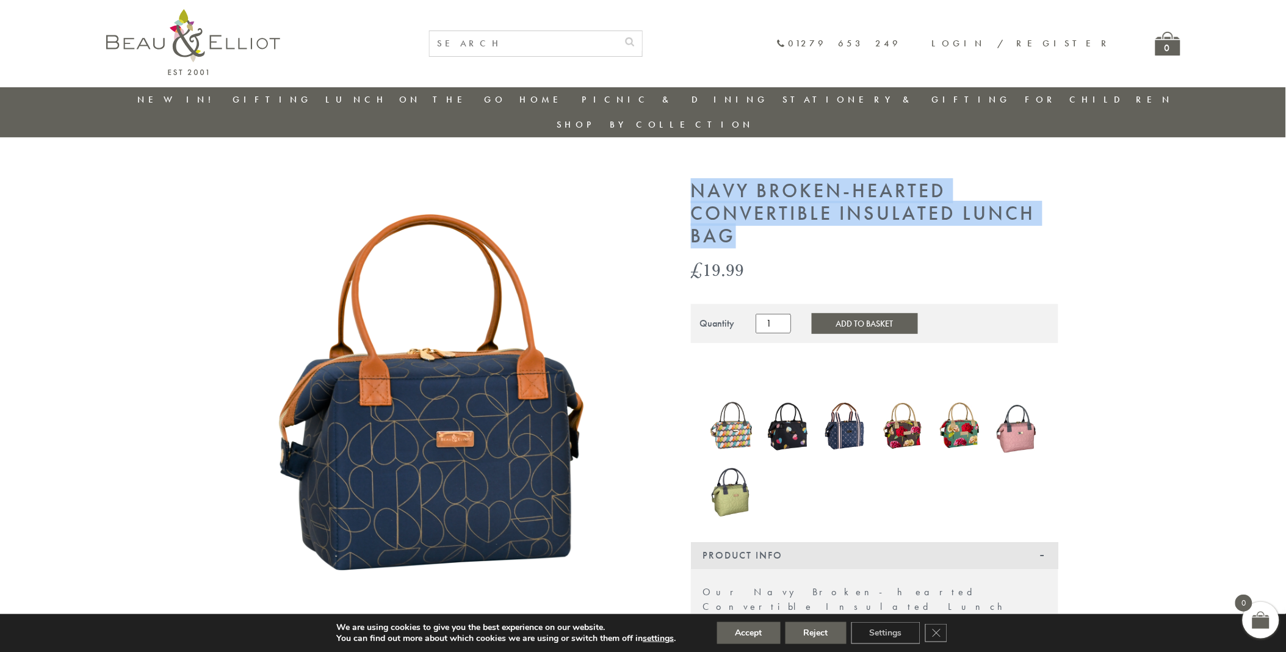
drag, startPoint x: 692, startPoint y: 163, endPoint x: 743, endPoint y: 216, distance: 73.4
click at [743, 216] on h1 "Navy Broken-hearted Convertible Insulated Lunch Bag" at bounding box center [874, 213] width 367 height 67
copy h1 "Navy Broken-hearted Convertible Insulated Lunch Bag"
